Goal: Transaction & Acquisition: Book appointment/travel/reservation

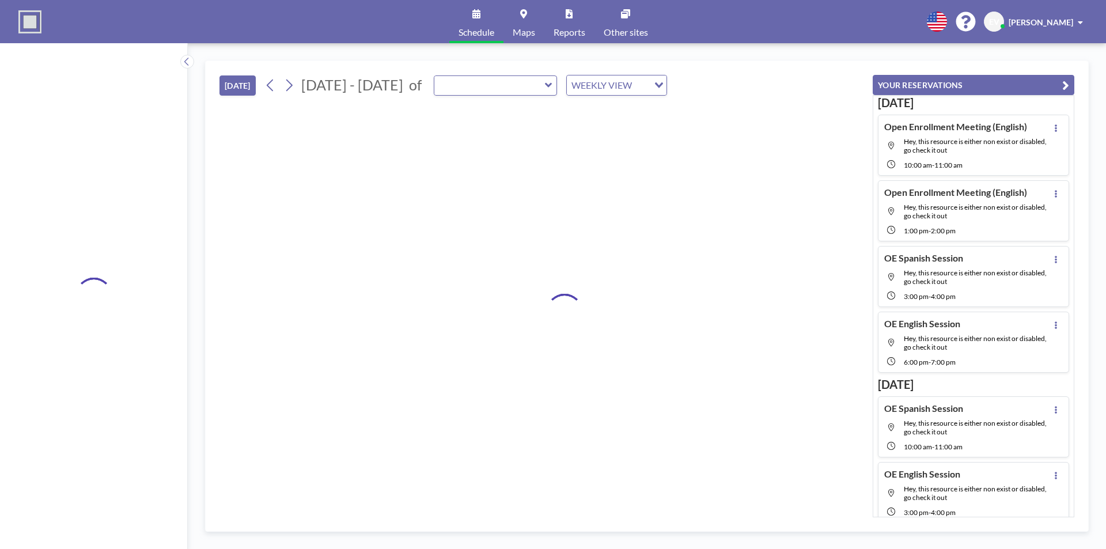
type input "Training Center"
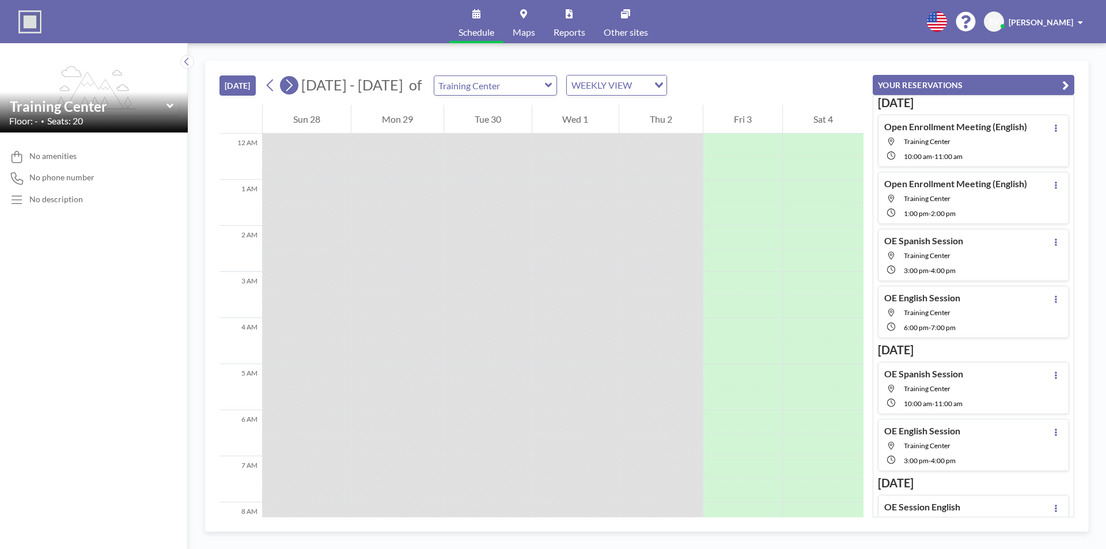
click at [292, 82] on icon at bounding box center [289, 85] width 6 height 12
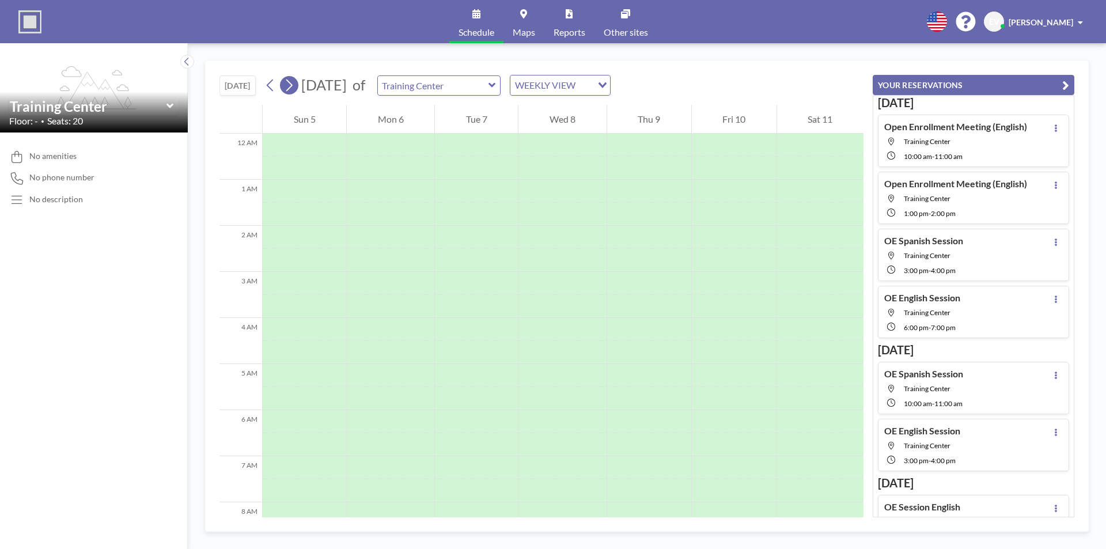
click at [292, 82] on icon at bounding box center [289, 85] width 6 height 12
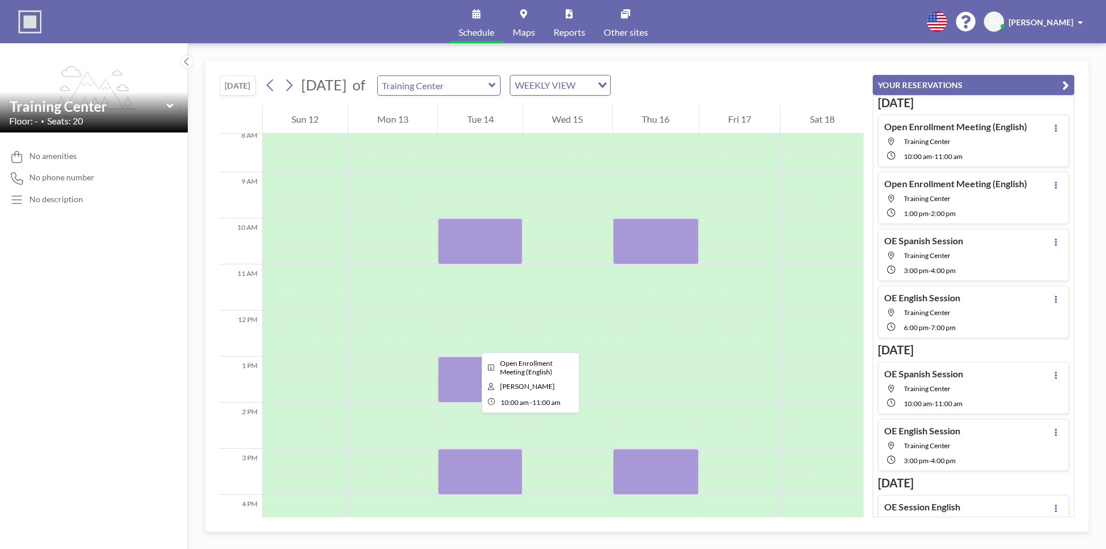
scroll to position [403, 0]
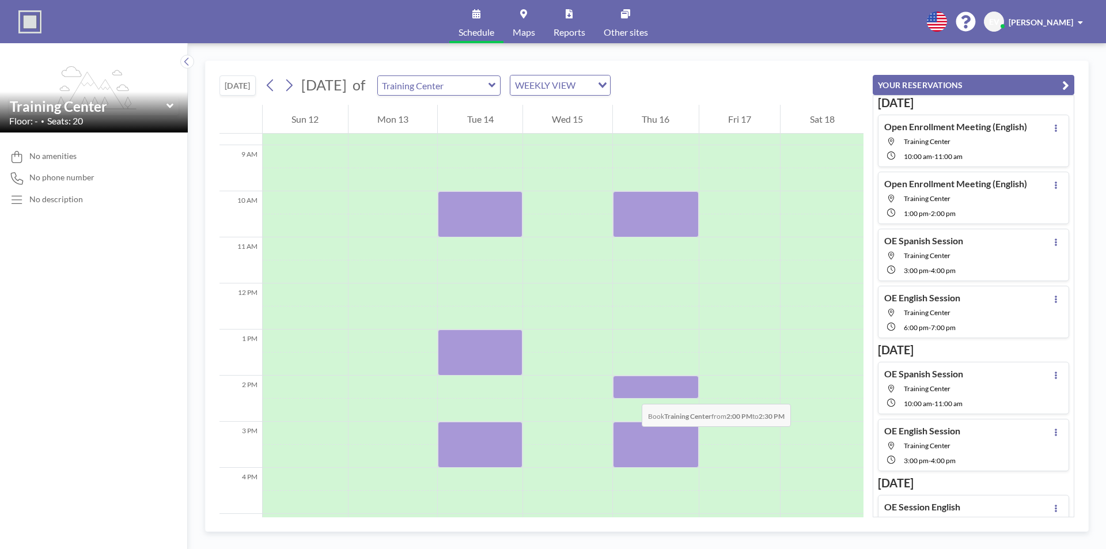
click at [630, 392] on div at bounding box center [656, 386] width 86 height 23
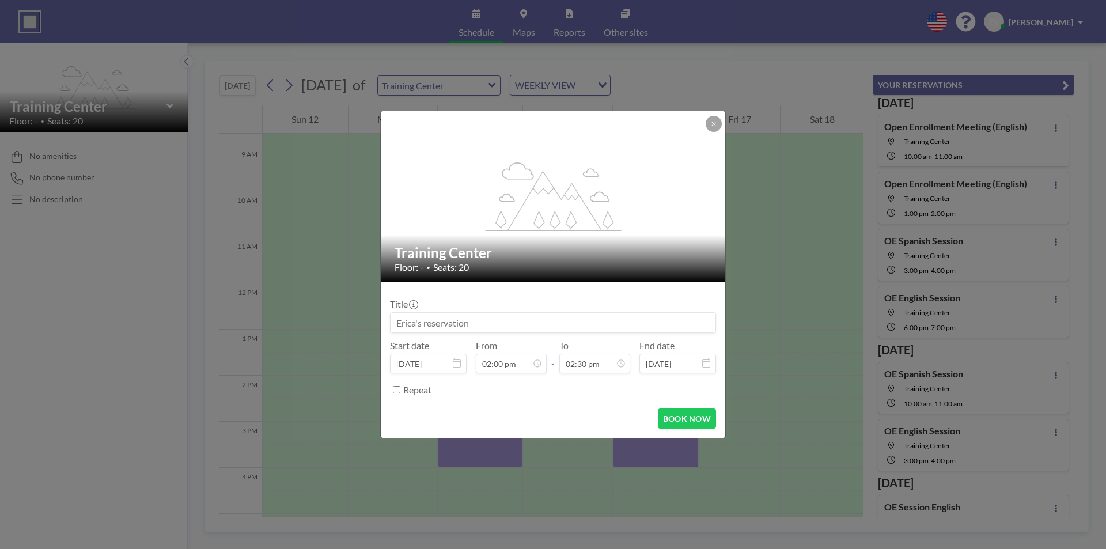
click at [630, 392] on div "Repeat" at bounding box center [559, 389] width 313 height 19
click at [414, 320] on input at bounding box center [552, 323] width 325 height 20
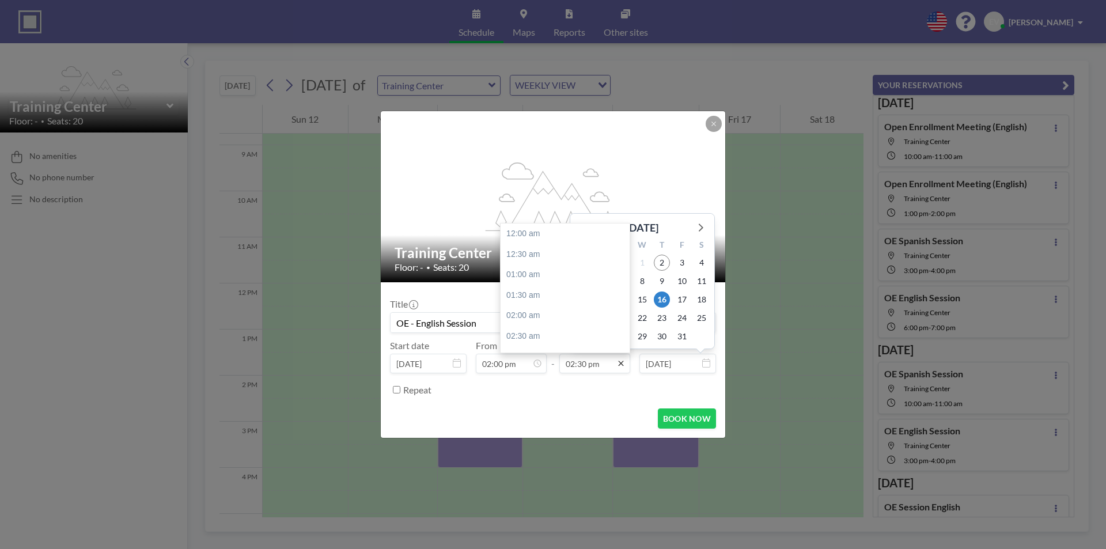
scroll to position [594, 0]
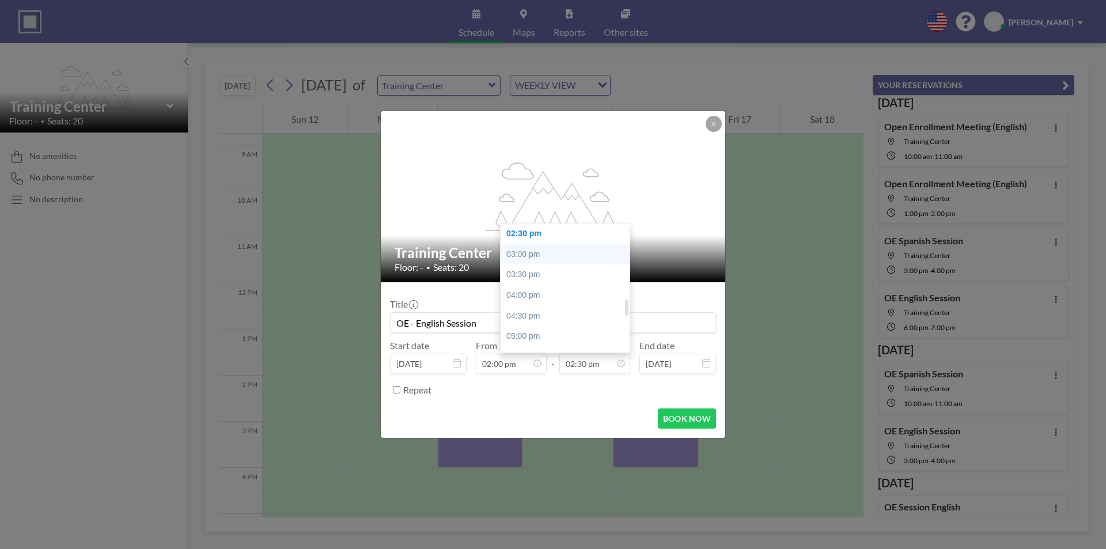
type input "OE - English Session"
click at [529, 255] on div "03:00 pm" at bounding box center [567, 254] width 135 height 21
type input "03:00 pm"
click at [503, 256] on div "01:00 pm" at bounding box center [543, 250] width 135 height 21
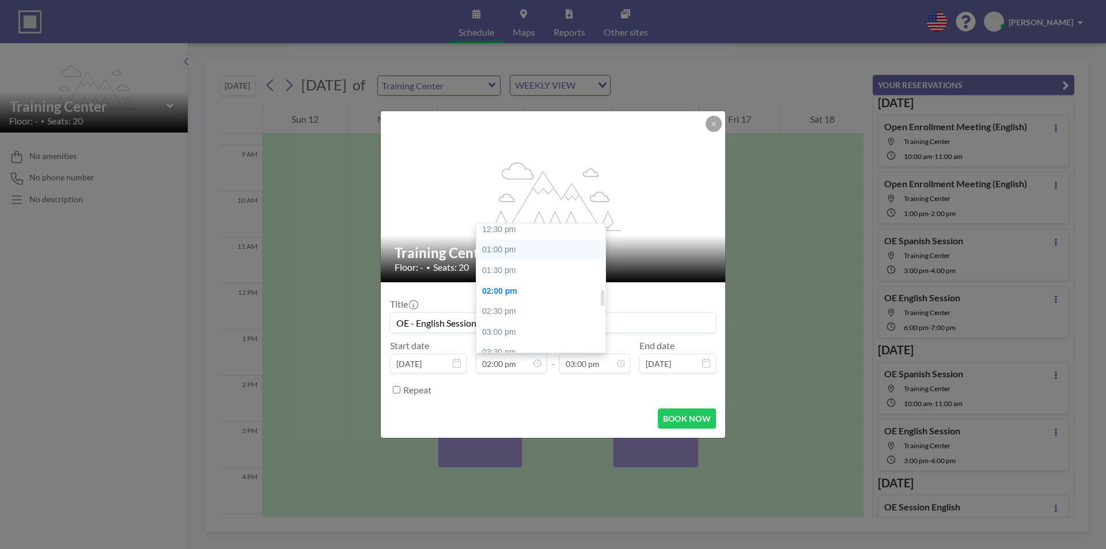
type input "01:00 pm"
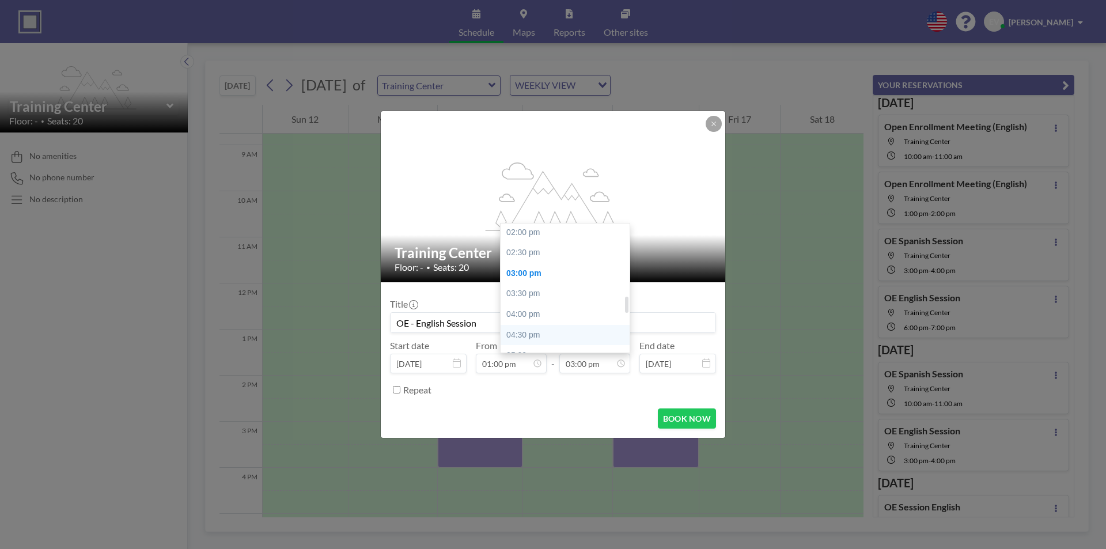
scroll to position [557, 0]
click at [530, 252] on div "02:00 pm" at bounding box center [567, 250] width 135 height 21
type input "02:00 pm"
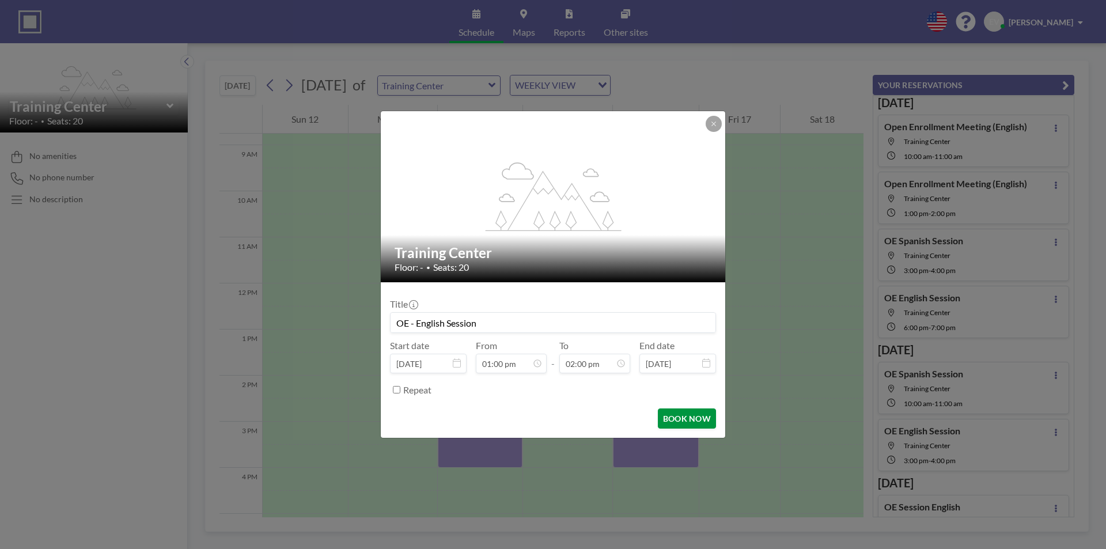
click at [676, 416] on button "BOOK NOW" at bounding box center [687, 418] width 58 height 20
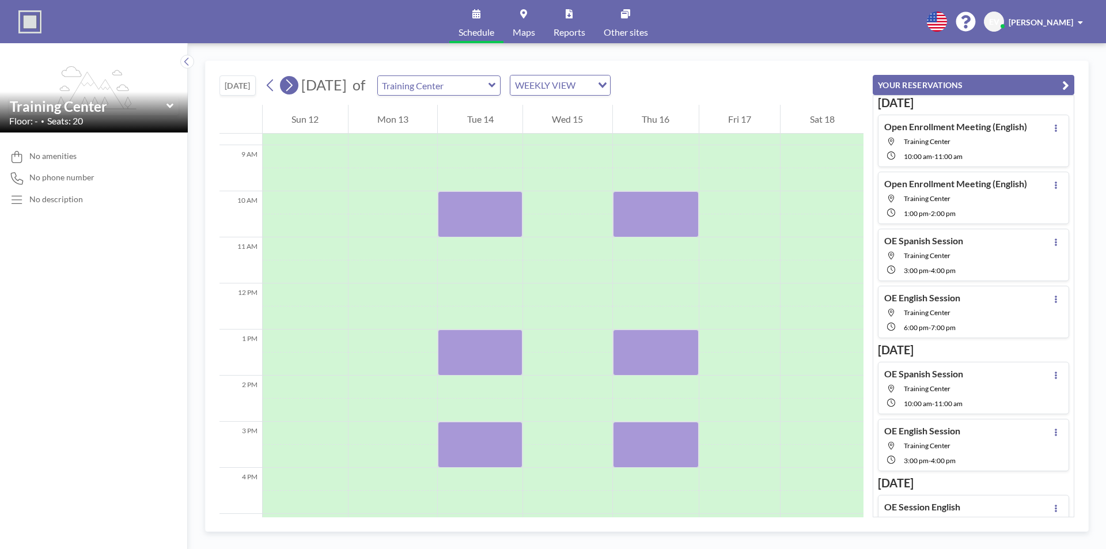
click at [297, 86] on button at bounding box center [289, 85] width 18 height 18
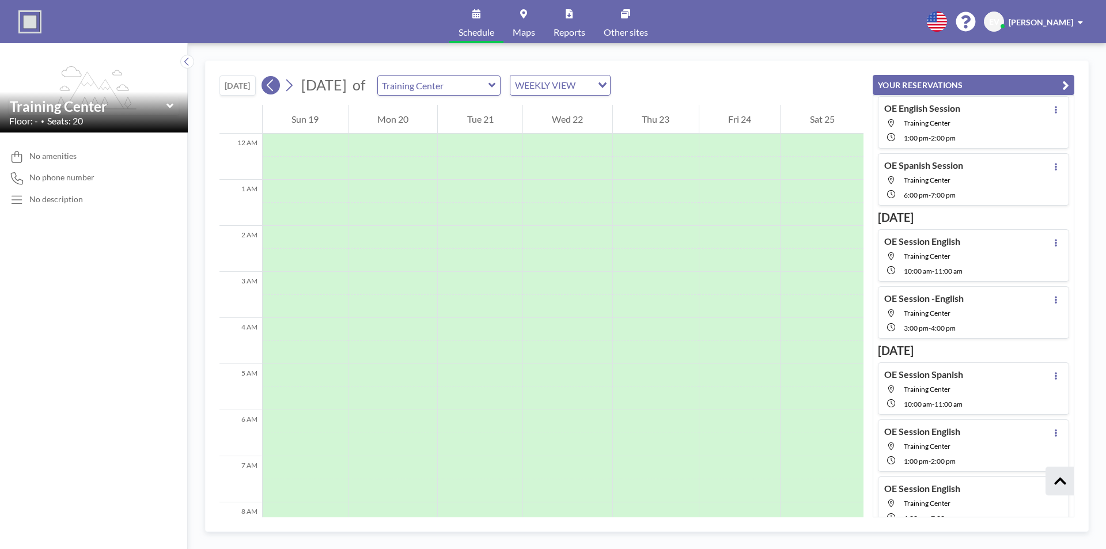
click at [276, 86] on icon at bounding box center [270, 85] width 11 height 17
click at [291, 89] on icon at bounding box center [288, 85] width 11 height 17
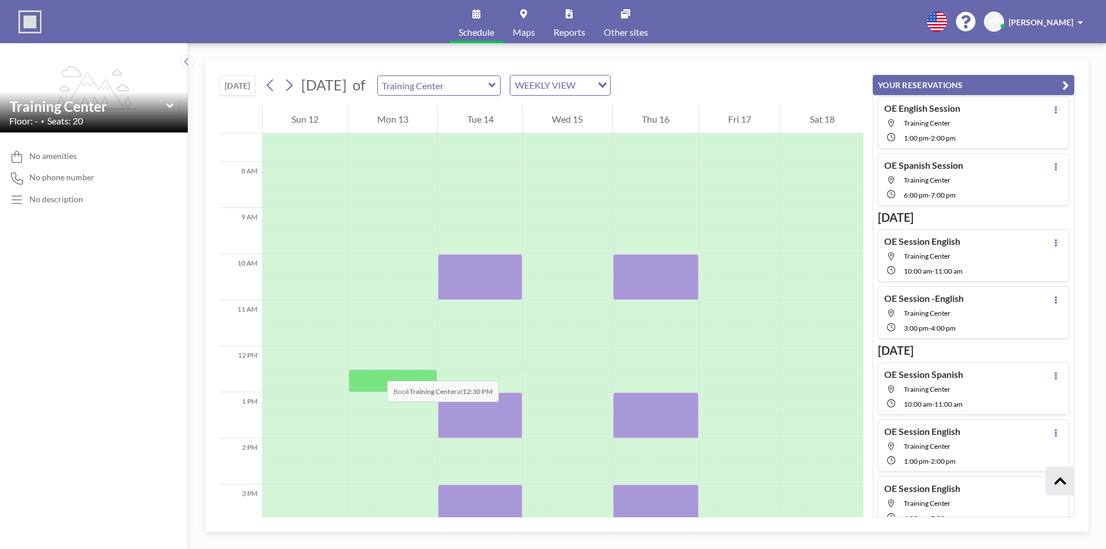
scroll to position [346, 0]
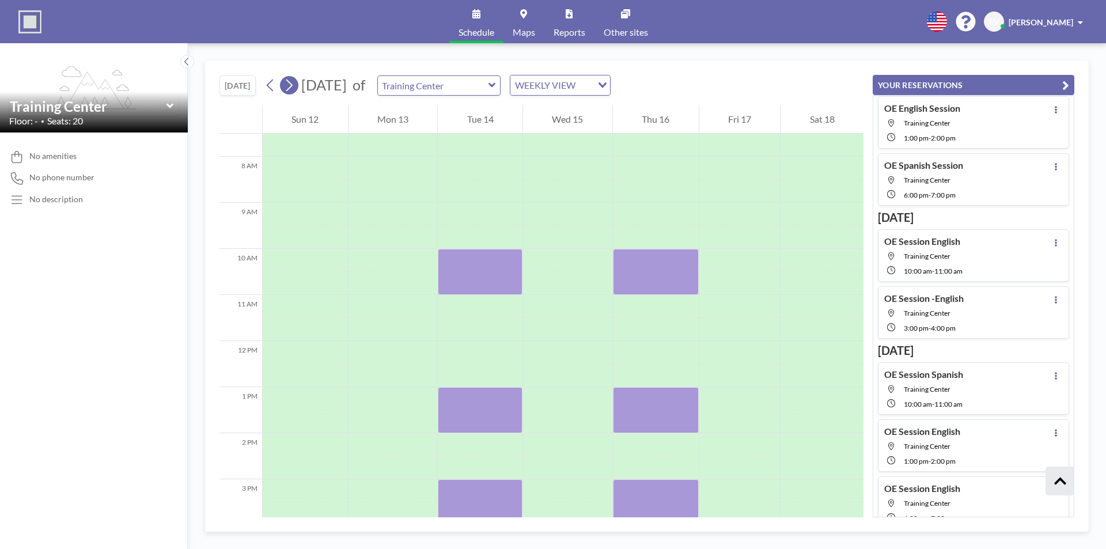
click at [293, 89] on icon at bounding box center [288, 85] width 11 height 17
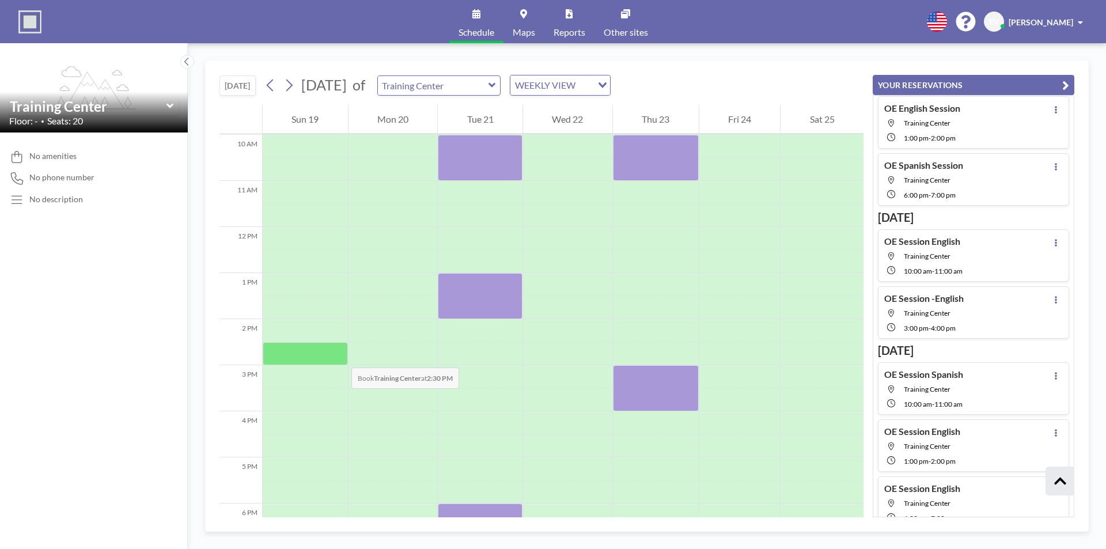
scroll to position [461, 0]
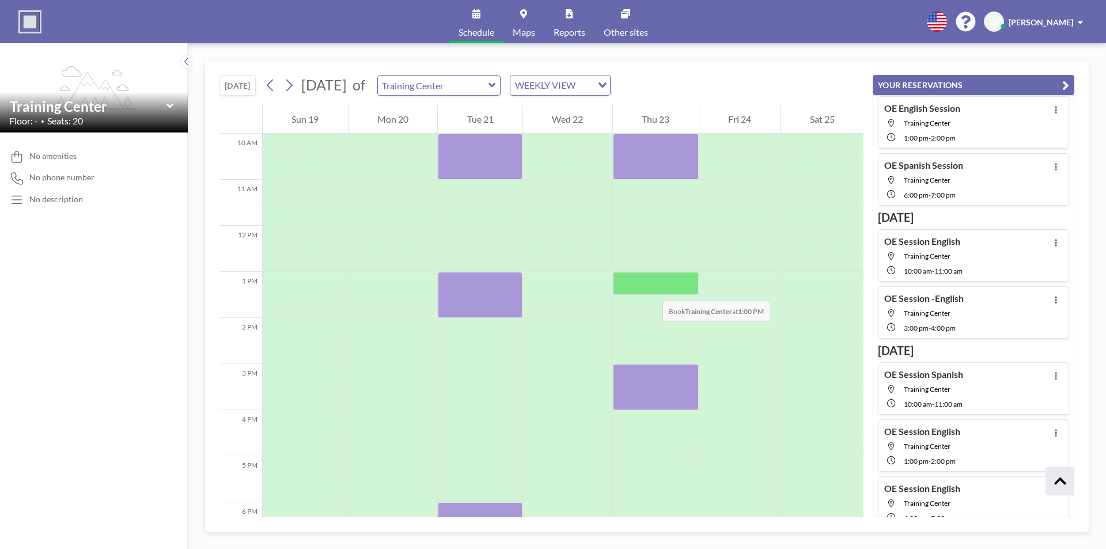
click at [651, 289] on div at bounding box center [656, 283] width 86 height 23
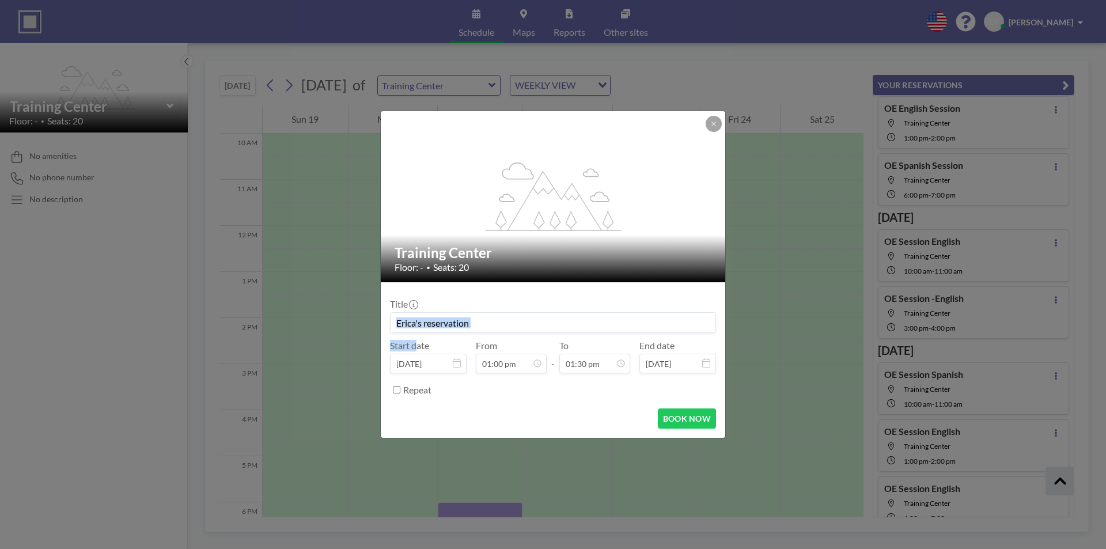
click at [651, 289] on form "Title Start date [DATE] From 01:00 pm - To 01:30 pm End date [DATE] Repeat BOOK…" at bounding box center [553, 359] width 344 height 155
click at [530, 327] on input at bounding box center [552, 323] width 325 height 20
drag, startPoint x: 530, startPoint y: 327, endPoint x: 416, endPoint y: 326, distance: 114.0
click at [416, 326] on input at bounding box center [552, 323] width 325 height 20
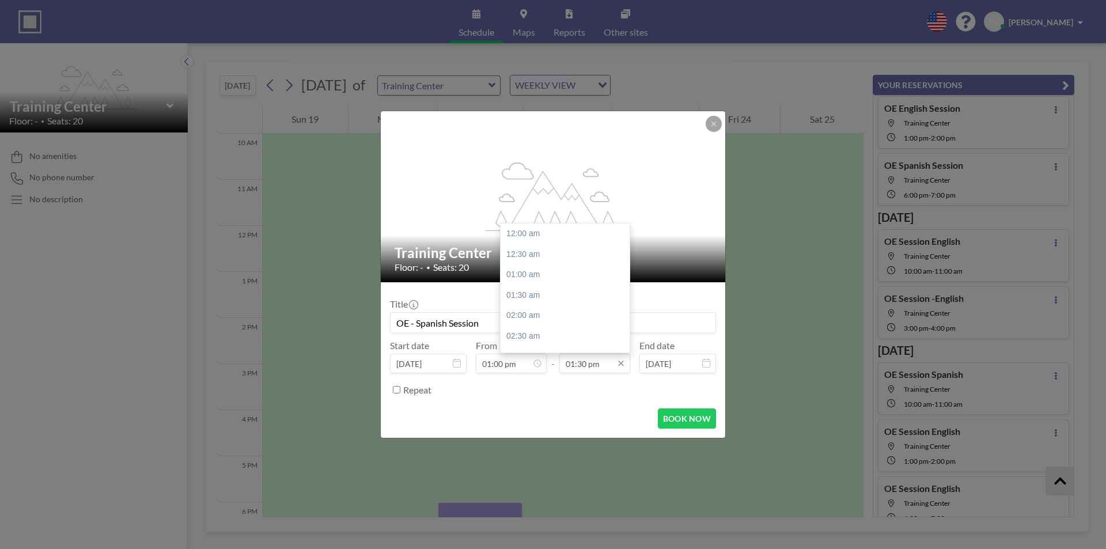
scroll to position [553, 0]
type input "OE - Spanish Session"
click at [540, 260] on div "02:00 pm" at bounding box center [567, 254] width 135 height 21
type input "02:00 pm"
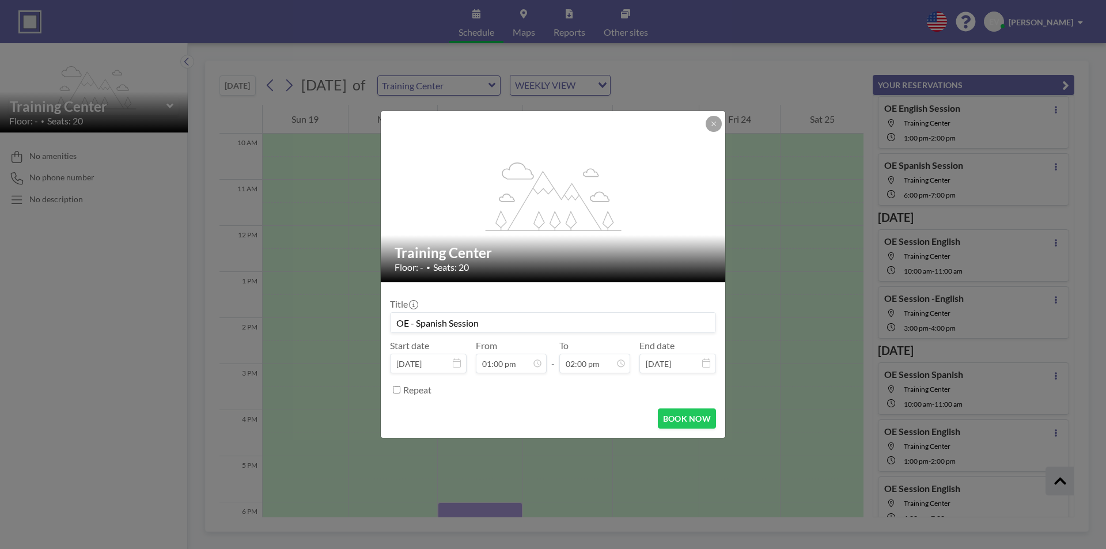
scroll to position [574, 0]
click at [691, 416] on button "BOOK NOW" at bounding box center [687, 418] width 58 height 20
